Goal: Communication & Community: Connect with others

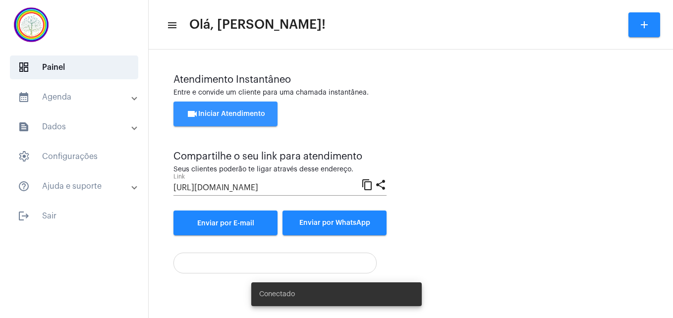
click at [214, 110] on button "videocam Iniciar Atendimento" at bounding box center [225, 114] width 104 height 25
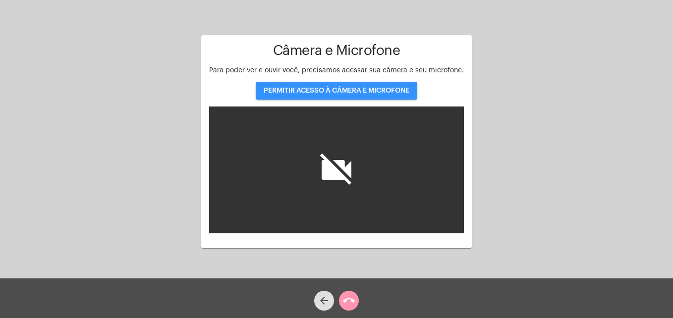
click at [341, 88] on span "PERMITIR ACESSO À CÂMERA E MICROFONE" at bounding box center [336, 90] width 146 height 7
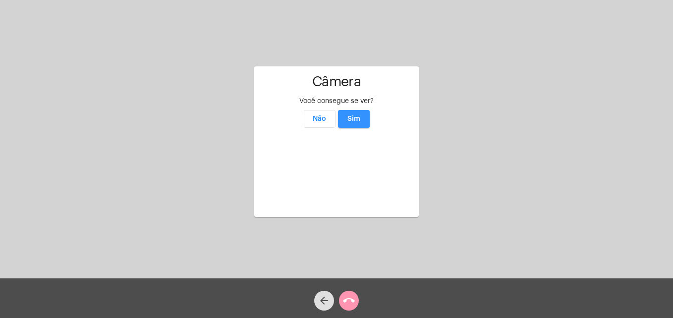
click at [356, 115] on span "Sim" at bounding box center [353, 118] width 13 height 7
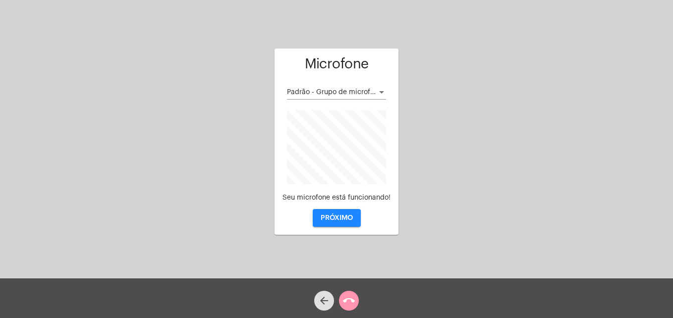
click at [332, 218] on span "PRÓXIMO" at bounding box center [336, 217] width 32 height 7
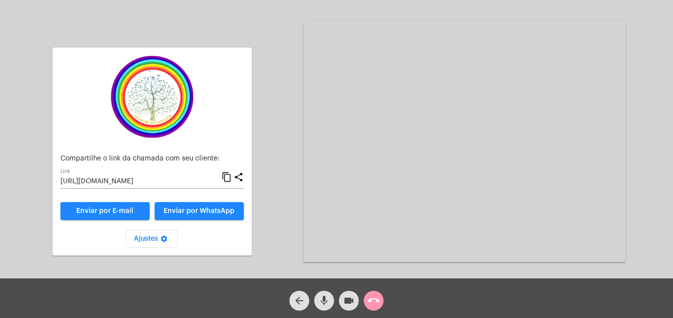
click at [228, 174] on mat-icon "content_copy" at bounding box center [226, 177] width 10 height 12
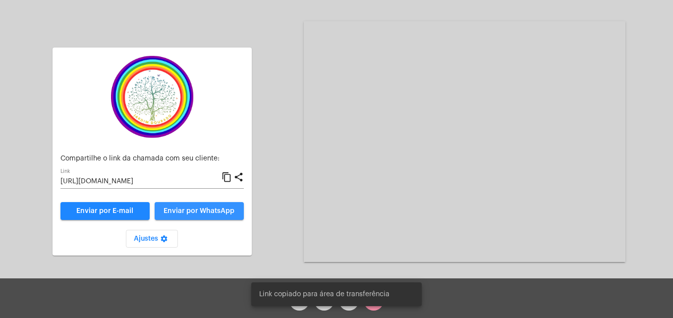
click at [213, 210] on span "Enviar por WhatsApp" at bounding box center [198, 211] width 71 height 7
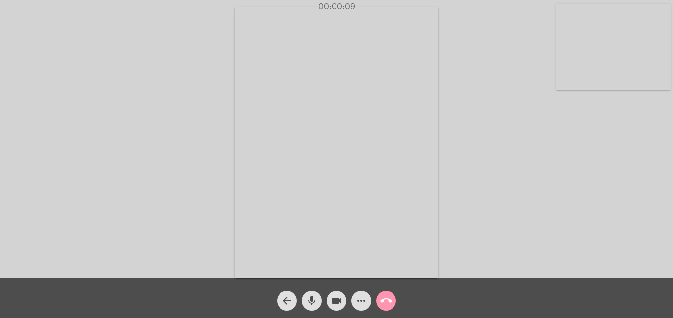
click at [566, 83] on video at bounding box center [613, 47] width 114 height 86
click at [263, 260] on video at bounding box center [426, 141] width 361 height 271
